Goal: Find specific page/section: Find specific page/section

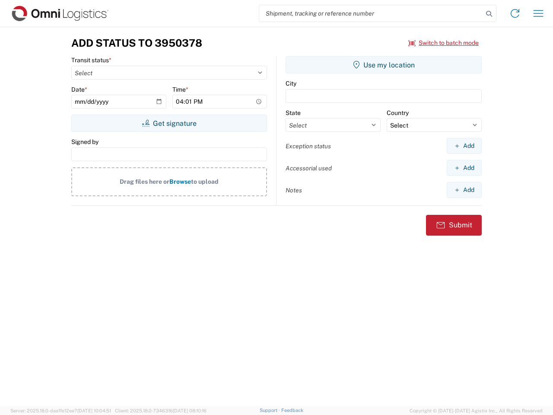
click at [371, 13] on input "search" at bounding box center [371, 13] width 224 height 16
click at [489, 14] on icon at bounding box center [489, 14] width 12 height 12
click at [515, 13] on icon at bounding box center [515, 13] width 14 height 14
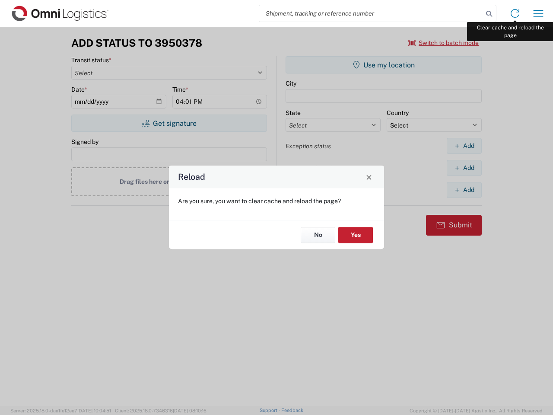
click at [539, 13] on div "Reload Are you sure, you want to clear cache and reload the page? No Yes" at bounding box center [276, 207] width 553 height 415
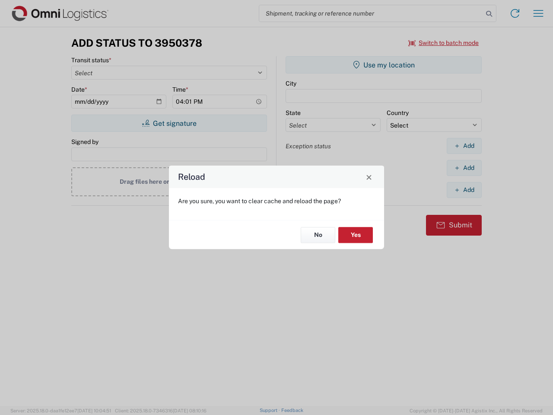
click at [444, 43] on div "Reload Are you sure, you want to clear cache and reload the page? No Yes" at bounding box center [276, 207] width 553 height 415
click at [169, 123] on div "Reload Are you sure, you want to clear cache and reload the page? No Yes" at bounding box center [276, 207] width 553 height 415
click at [384, 65] on div "Reload Are you sure, you want to clear cache and reload the page? No Yes" at bounding box center [276, 207] width 553 height 415
click at [464, 146] on div "Reload Are you sure, you want to clear cache and reload the page? No Yes" at bounding box center [276, 207] width 553 height 415
click at [464, 168] on div "Reload Are you sure, you want to clear cache and reload the page? No Yes" at bounding box center [276, 207] width 553 height 415
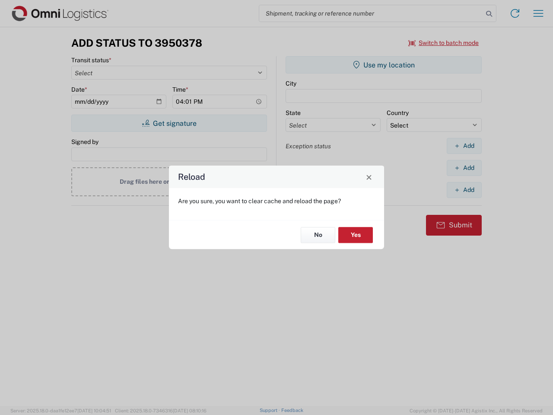
click at [464, 190] on div "Reload Are you sure, you want to clear cache and reload the page? No Yes" at bounding box center [276, 207] width 553 height 415
